Goal: Transaction & Acquisition: Download file/media

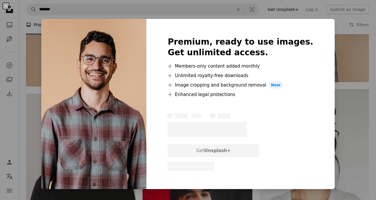
scroll to position [1106, 0]
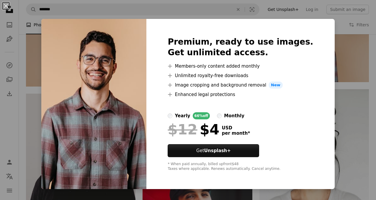
click at [353, 57] on div "An X shape Premium, ready to use images. Get unlimited access. A plus sign Memb…" at bounding box center [188, 100] width 376 height 200
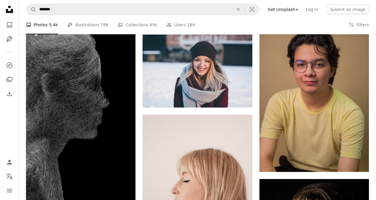
scroll to position [2724, 0]
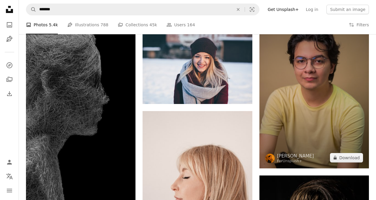
click at [300, 126] on img at bounding box center [315, 86] width 110 height 165
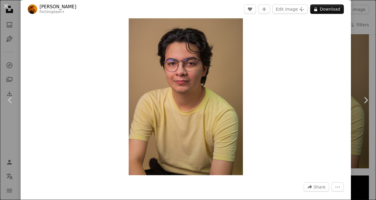
scroll to position [15, 0]
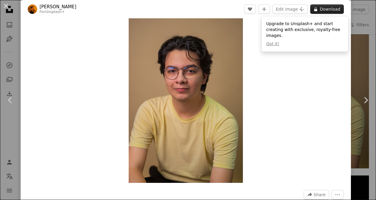
click at [329, 8] on button "A lock Download" at bounding box center [328, 8] width 34 height 9
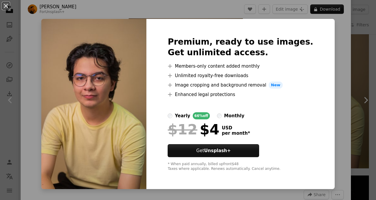
click at [359, 24] on div "An X shape Premium, ready to use images. Get unlimited access. A plus sign Memb…" at bounding box center [188, 100] width 376 height 200
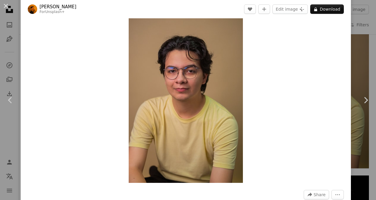
click at [359, 24] on div "An X shape Chevron left Chevron right [PERSON_NAME] For Unsplash+ A heart A plu…" at bounding box center [188, 100] width 376 height 200
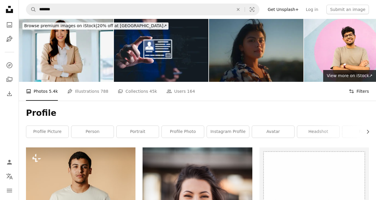
click at [356, 90] on button "Filters Filters" at bounding box center [359, 91] width 20 height 19
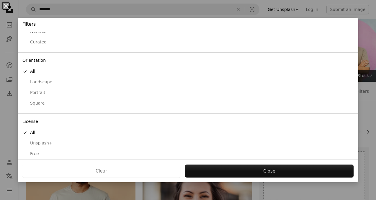
scroll to position [35, 0]
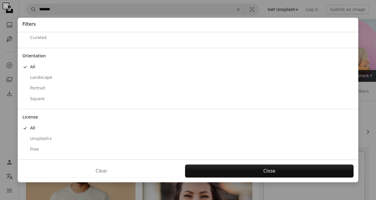
click at [32, 148] on div "Free" at bounding box center [187, 150] width 331 height 6
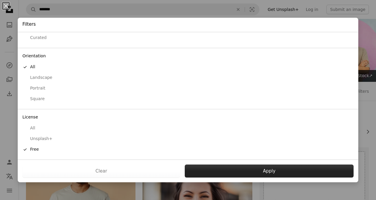
click at [225, 169] on button "Apply" at bounding box center [269, 171] width 169 height 13
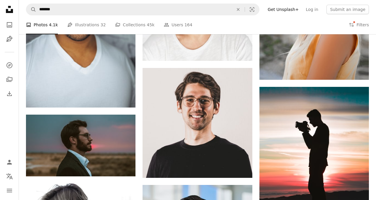
scroll to position [900, 0]
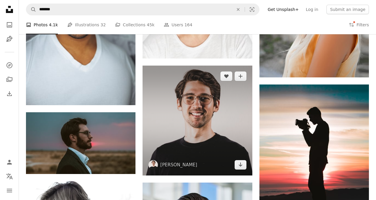
click at [192, 128] on img at bounding box center [198, 121] width 110 height 110
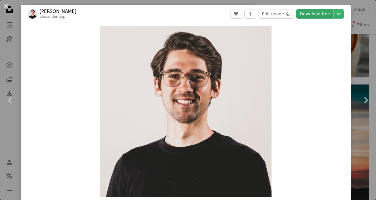
click at [317, 15] on link "Download free" at bounding box center [315, 13] width 37 height 9
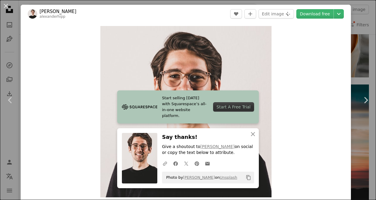
click at [364, 32] on div "An X shape Chevron left Chevron right Start selling [DATE] with Squarespace’s a…" at bounding box center [188, 100] width 376 height 200
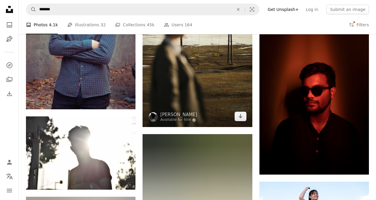
scroll to position [9993, 0]
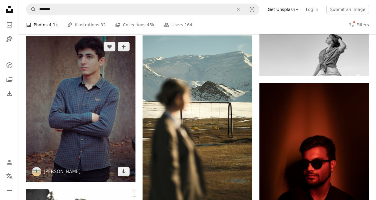
click at [91, 84] on img at bounding box center [81, 109] width 110 height 146
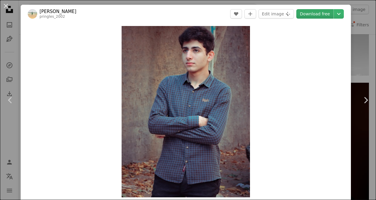
click at [322, 12] on link "Download free" at bounding box center [315, 13] width 37 height 9
